Goal: Information Seeking & Learning: Learn about a topic

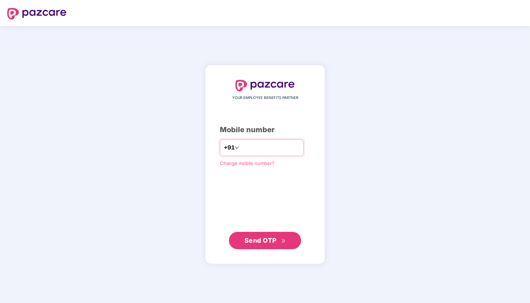
click at [289, 144] on input "number" at bounding box center [269, 148] width 59 height 12
type input "**********"
click at [255, 242] on span "Send OTP" at bounding box center [260, 240] width 32 height 8
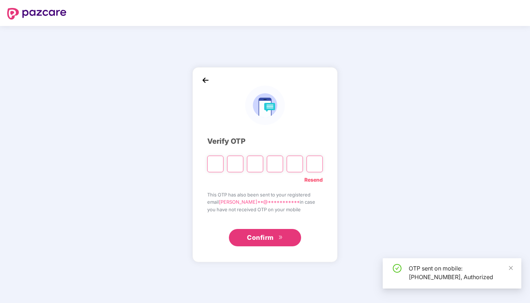
click at [218, 164] on input "Please enter verification code. Digit 1" at bounding box center [215, 163] width 16 height 17
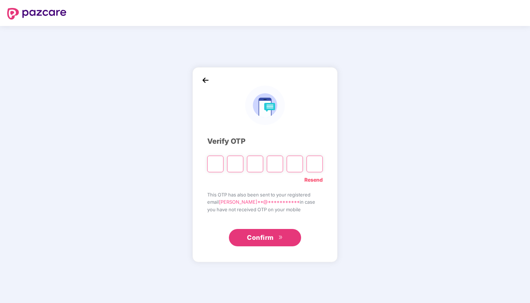
type input "*"
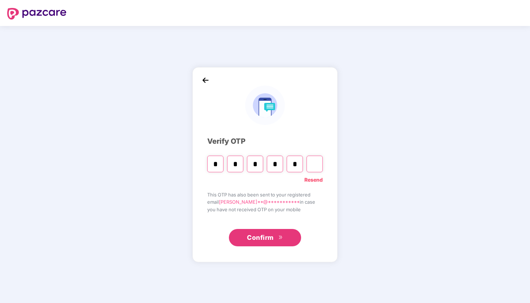
type input "*"
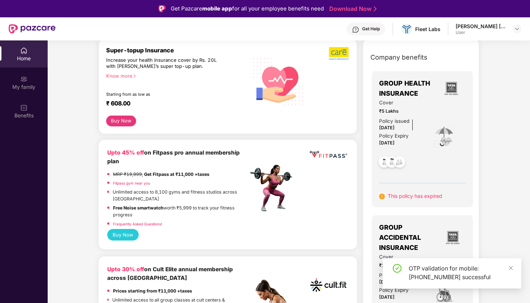
scroll to position [35, 0]
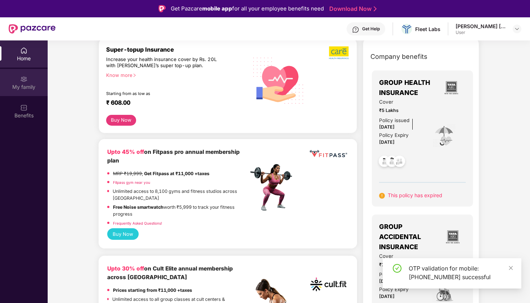
click at [22, 89] on div "My family" at bounding box center [24, 86] width 48 height 7
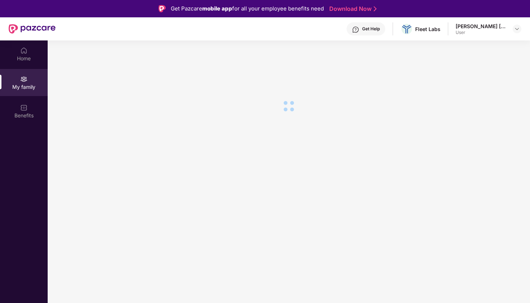
click at [489, 29] on div "[PERSON_NAME] [PERSON_NAME]" at bounding box center [480, 26] width 51 height 7
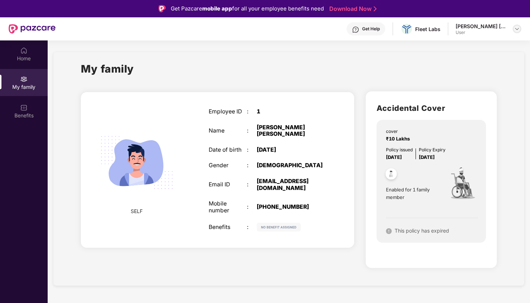
click at [515, 28] on img at bounding box center [517, 29] width 6 height 6
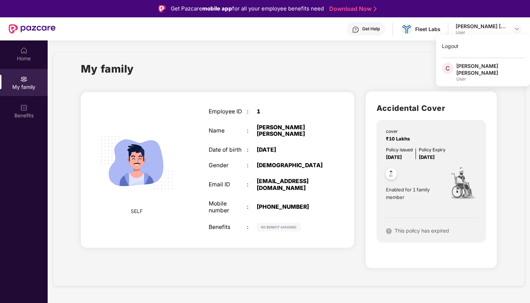
click at [482, 69] on div "[PERSON_NAME] [PERSON_NAME]" at bounding box center [490, 69] width 68 height 14
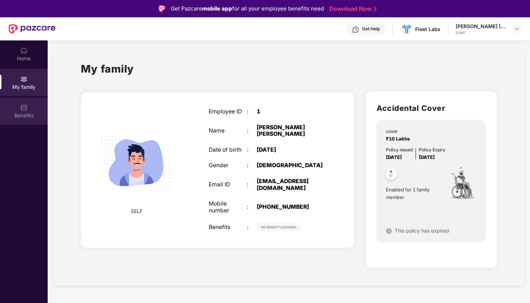
click at [19, 118] on div "Benefits" at bounding box center [24, 115] width 48 height 7
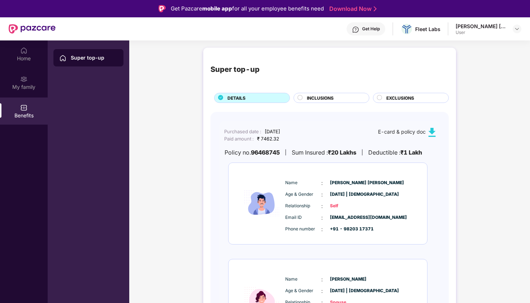
click at [73, 58] on div "Super top-up" at bounding box center [94, 57] width 47 height 7
click at [80, 58] on div "Super top-up" at bounding box center [94, 57] width 47 height 7
click at [23, 84] on div "My family" at bounding box center [24, 86] width 48 height 7
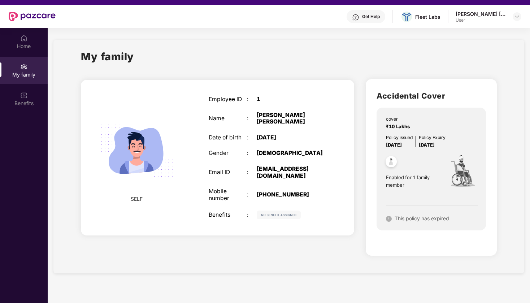
scroll to position [10, 0]
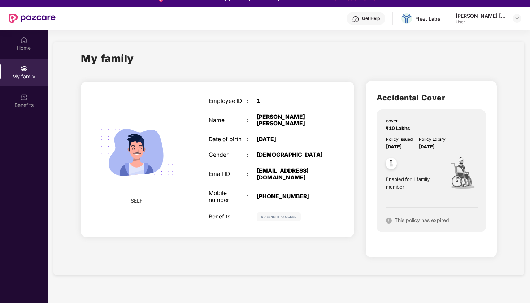
click at [25, 74] on div "My family" at bounding box center [24, 76] width 48 height 7
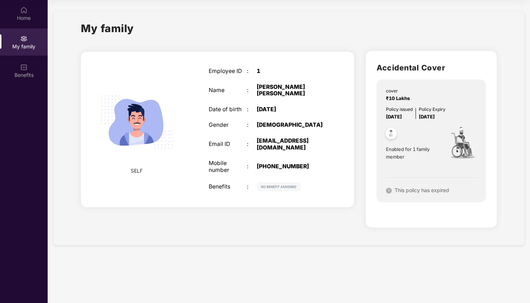
scroll to position [0, 0]
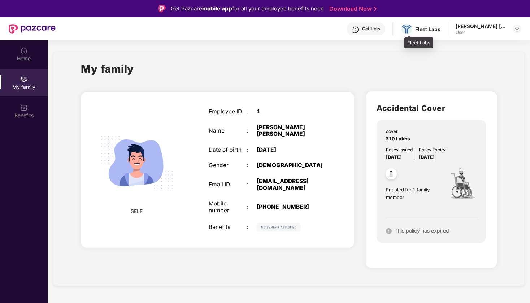
click at [418, 28] on div "Fleet Labs" at bounding box center [420, 29] width 40 height 13
click at [410, 30] on img at bounding box center [406, 29] width 10 height 9
click at [432, 30] on div "Fleet Labs" at bounding box center [427, 29] width 25 height 7
click at [493, 30] on div "User" at bounding box center [480, 33] width 51 height 6
click at [516, 28] on img at bounding box center [517, 29] width 6 height 6
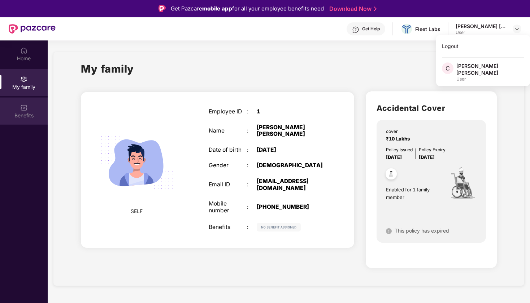
click at [14, 115] on div "Benefits" at bounding box center [24, 115] width 48 height 7
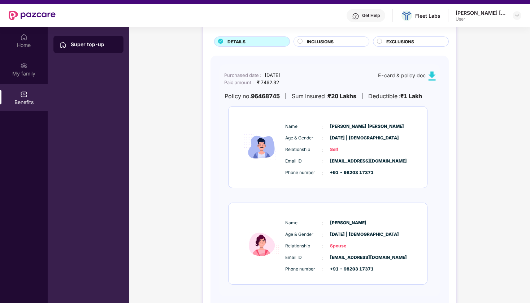
scroll to position [40, 0]
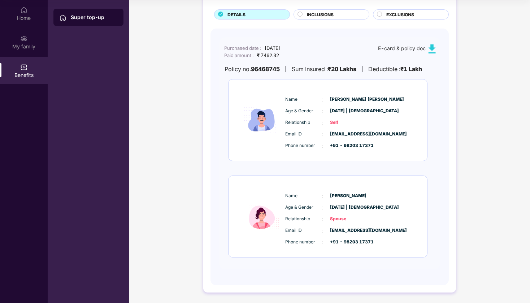
click at [311, 10] on div "INCLUSIONS" at bounding box center [331, 14] width 76 height 10
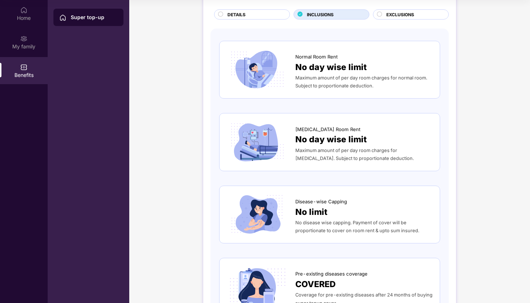
click at [271, 9] on div "DETAILS" at bounding box center [252, 14] width 76 height 10
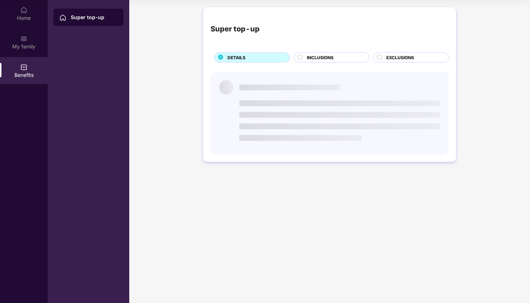
scroll to position [0, 0]
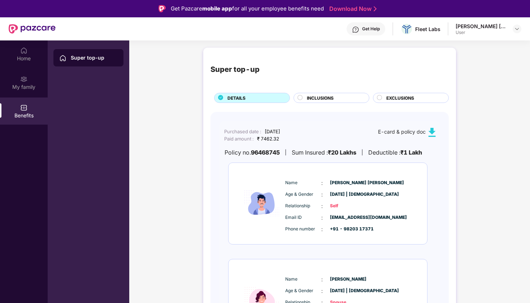
click at [78, 59] on div "Super top-up" at bounding box center [94, 57] width 47 height 7
click at [75, 60] on div "Super top-up" at bounding box center [94, 57] width 47 height 7
click at [64, 58] on img at bounding box center [62, 57] width 7 height 7
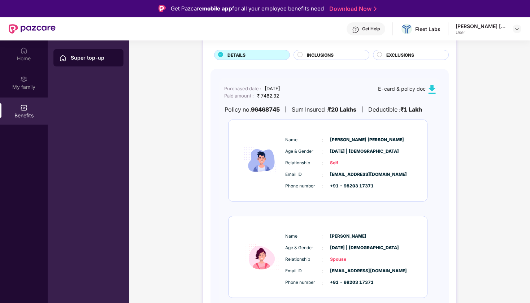
click at [432, 87] on img at bounding box center [431, 89] width 9 height 9
click at [474, 74] on div "Super top-up DETAILS INCLUSIONS EXCLUSIONS Purchased date : [DATE] Paid amount …" at bounding box center [329, 172] width 400 height 342
